Goal: Check status: Check status

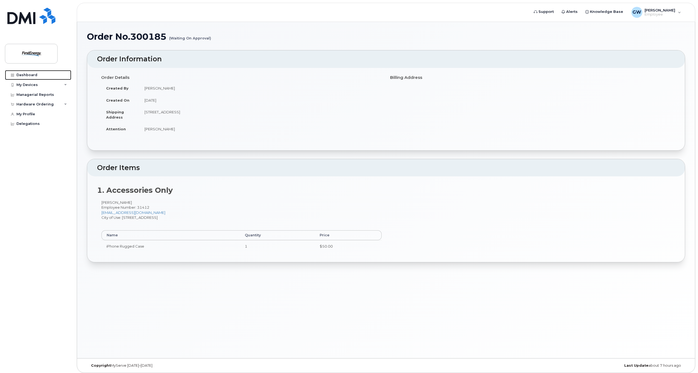
drag, startPoint x: 27, startPoint y: 74, endPoint x: 130, endPoint y: 70, distance: 103.2
click at [27, 74] on div "Dashboard" at bounding box center [26, 75] width 21 height 4
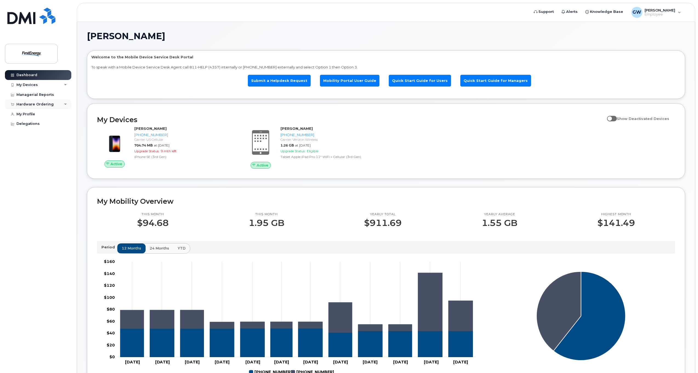
click at [64, 104] on icon at bounding box center [65, 104] width 3 height 3
click at [30, 115] on div "My Orders" at bounding box center [29, 114] width 20 height 5
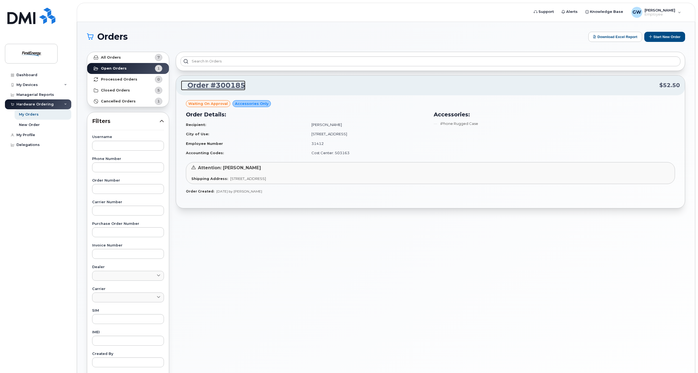
click at [223, 83] on link "Order #300185" at bounding box center [213, 86] width 64 height 10
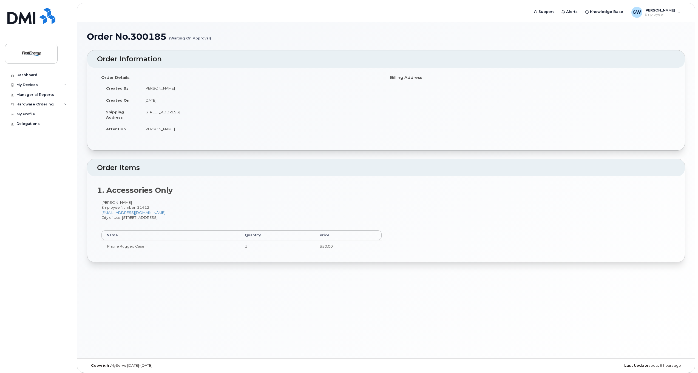
click at [194, 38] on small "(Waiting On Approval)" at bounding box center [190, 36] width 42 height 9
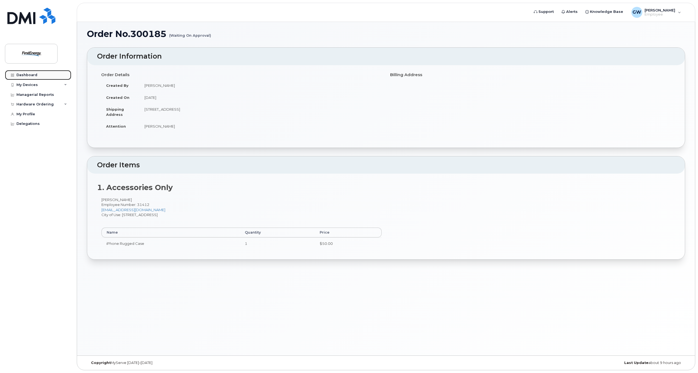
click at [30, 74] on div "Dashboard" at bounding box center [26, 75] width 21 height 4
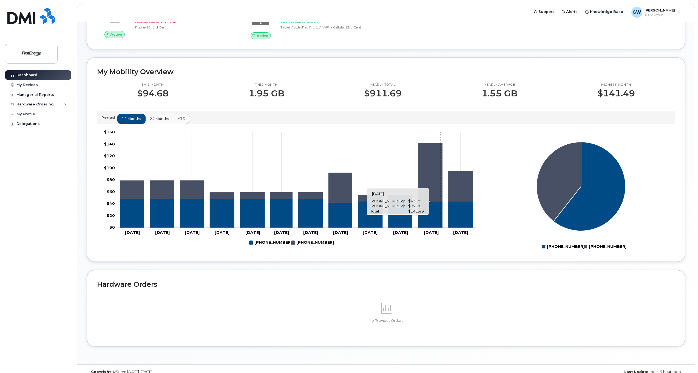
scroll to position [139, 0]
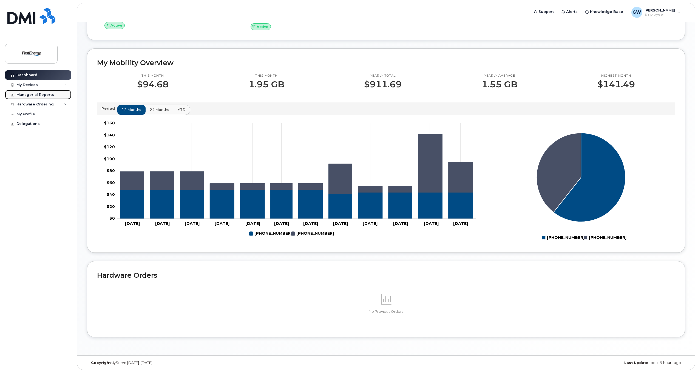
click at [32, 94] on div "Managerial Reports" at bounding box center [35, 95] width 38 height 4
click at [66, 104] on icon at bounding box center [65, 104] width 3 height 3
click at [32, 114] on div "My Orders" at bounding box center [29, 114] width 20 height 5
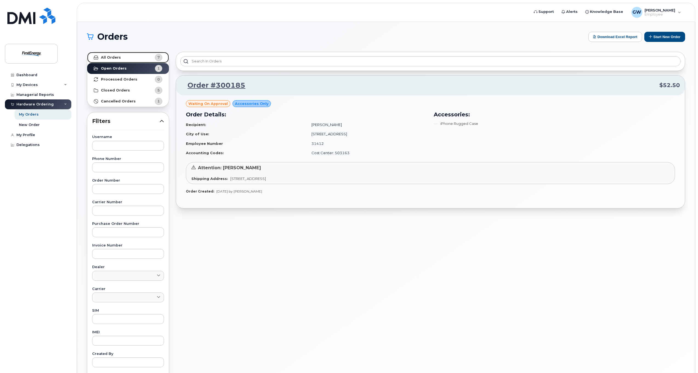
click at [108, 57] on strong "All Orders" at bounding box center [111, 57] width 20 height 4
